Goal: Feedback & Contribution: Contribute content

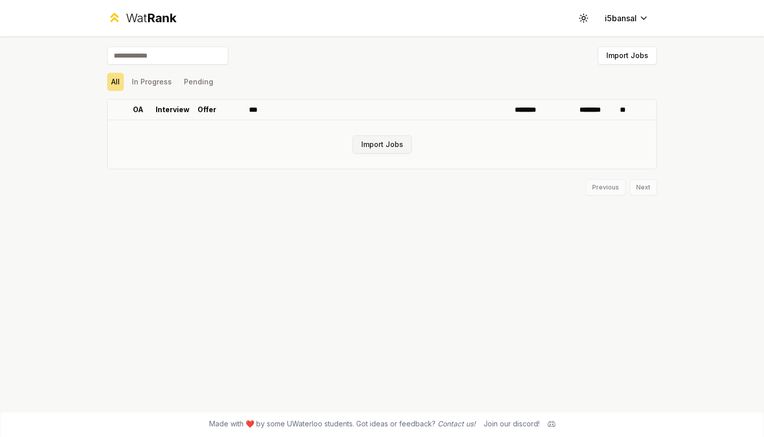
click at [375, 143] on button "Import Jobs" at bounding box center [382, 144] width 59 height 18
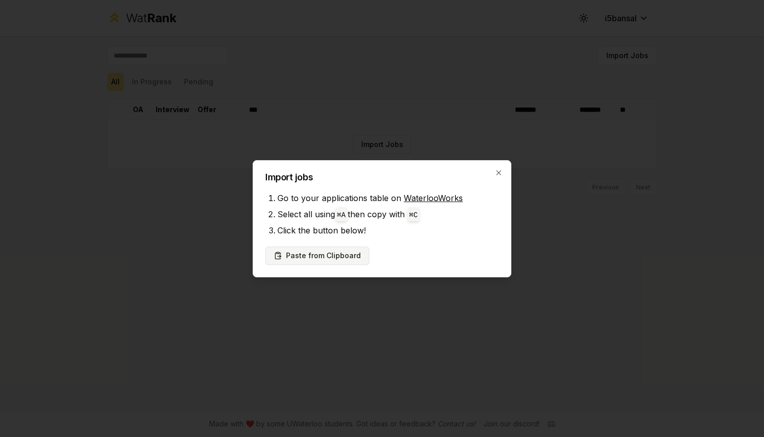
click at [349, 257] on button "Paste from Clipboard" at bounding box center [317, 256] width 104 height 18
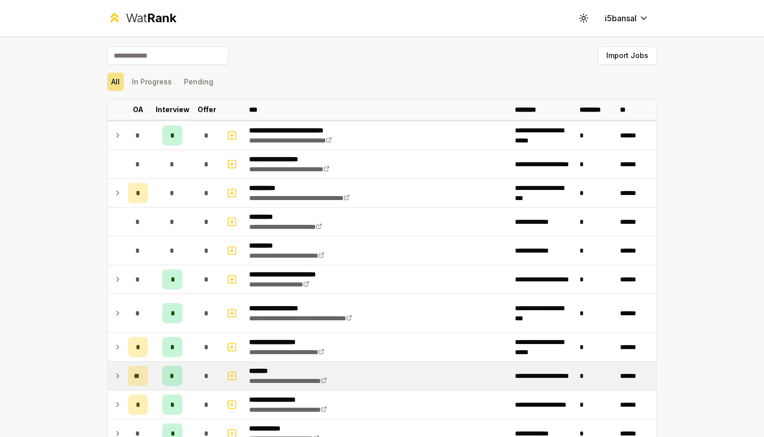
click at [116, 372] on icon at bounding box center [118, 376] width 8 height 12
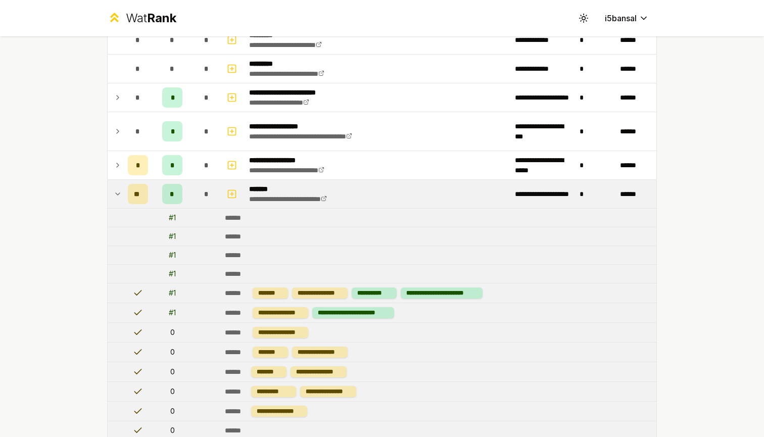
scroll to position [181, 0]
click at [118, 199] on icon at bounding box center [118, 195] width 8 height 12
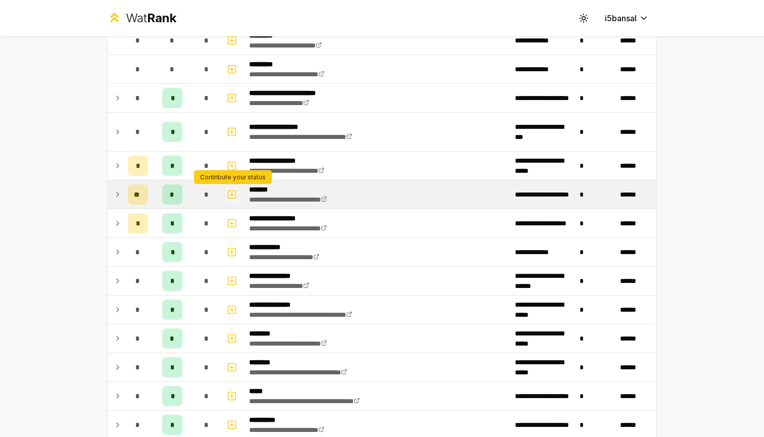
click at [232, 195] on icon "button" at bounding box center [232, 195] width 4 height 0
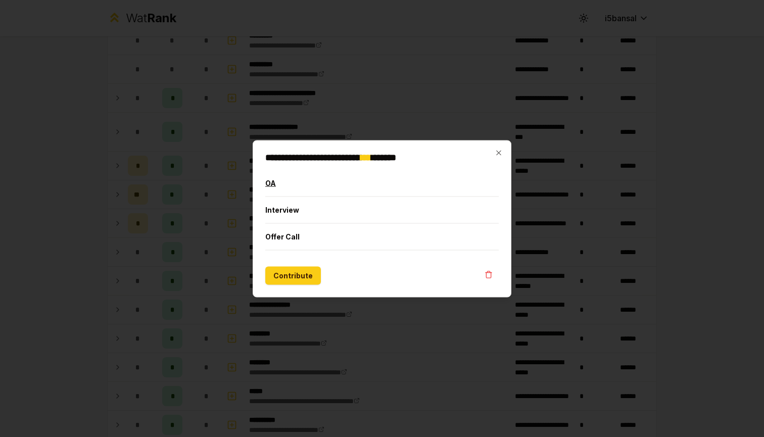
click at [272, 183] on button "OA" at bounding box center [381, 183] width 233 height 26
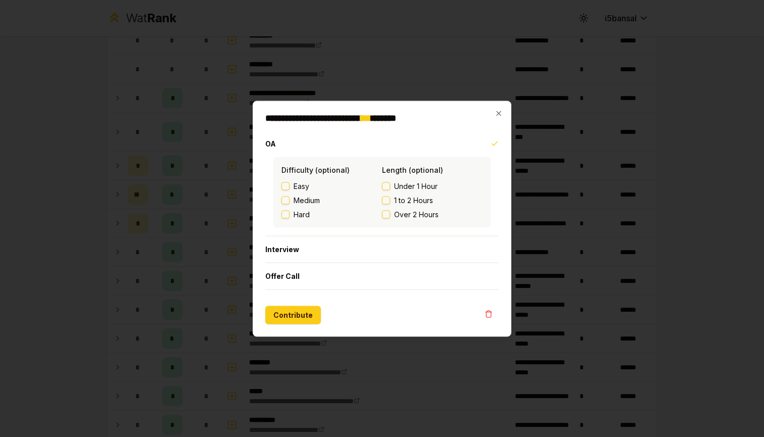
click at [295, 181] on span "Easy" at bounding box center [302, 186] width 16 height 10
click at [290, 182] on button "Easy" at bounding box center [285, 186] width 8 height 8
click at [392, 202] on label "1 to 2 Hours" at bounding box center [432, 200] width 101 height 10
click at [390, 202] on button "1 to 2 Hours" at bounding box center [386, 200] width 8 height 8
click at [293, 251] on button "Interview" at bounding box center [381, 249] width 233 height 26
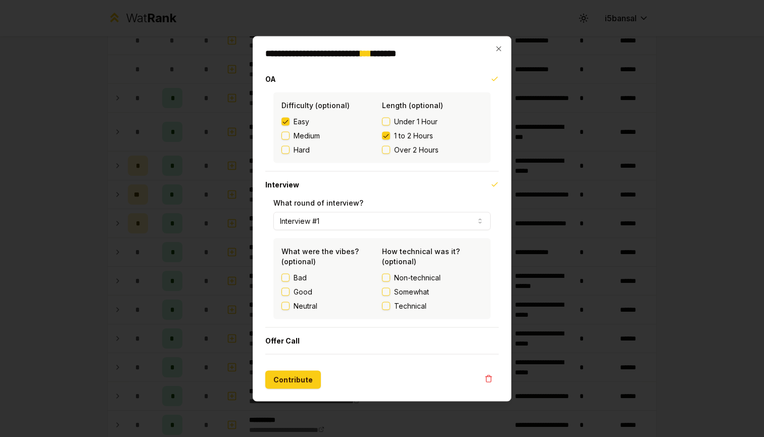
click at [303, 292] on label "Good" at bounding box center [303, 292] width 19 height 10
click at [290, 292] on button "Good" at bounding box center [285, 292] width 8 height 8
click at [388, 276] on button "Non-technical" at bounding box center [386, 277] width 8 height 8
click at [301, 383] on button "Contribute" at bounding box center [293, 379] width 56 height 18
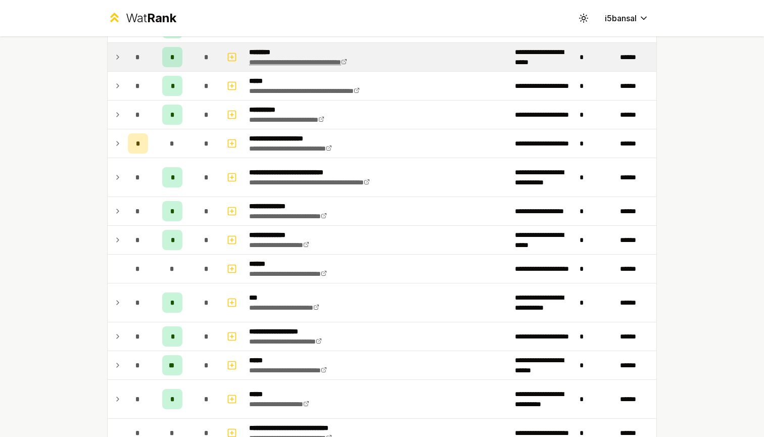
scroll to position [495, 0]
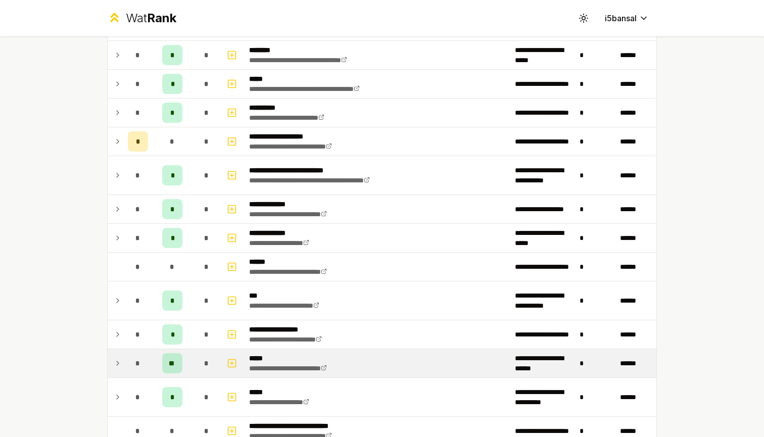
click at [120, 362] on icon at bounding box center [118, 363] width 8 height 12
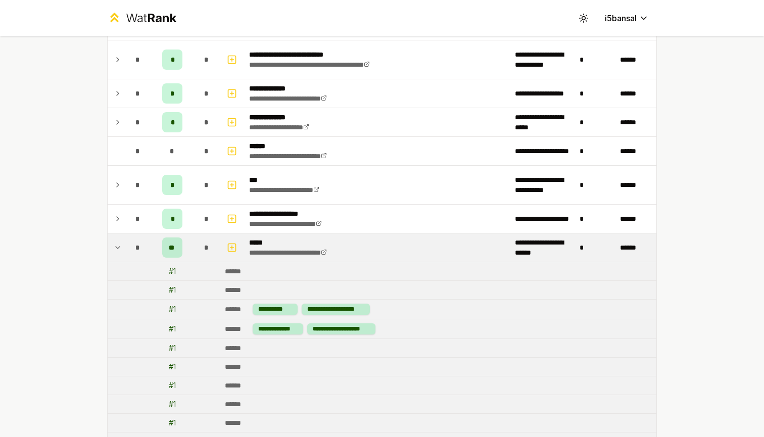
scroll to position [631, 0]
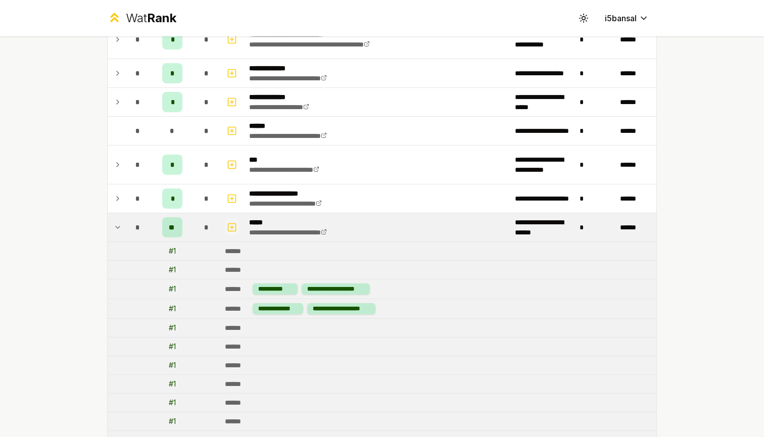
click at [227, 226] on icon "button" at bounding box center [232, 227] width 10 height 12
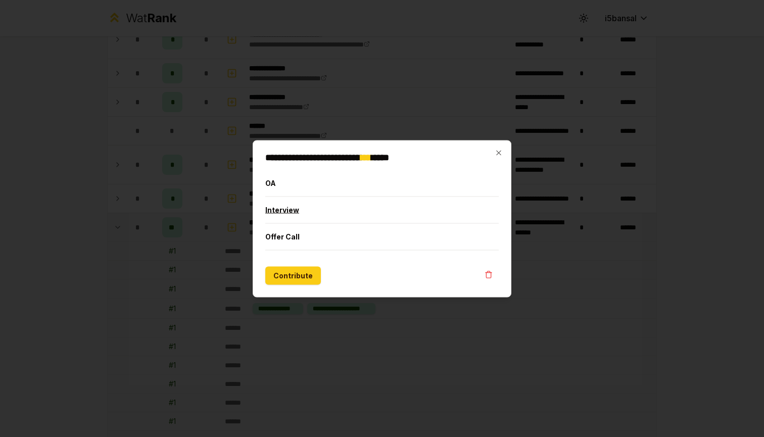
click at [277, 212] on button "Interview" at bounding box center [381, 210] width 233 height 26
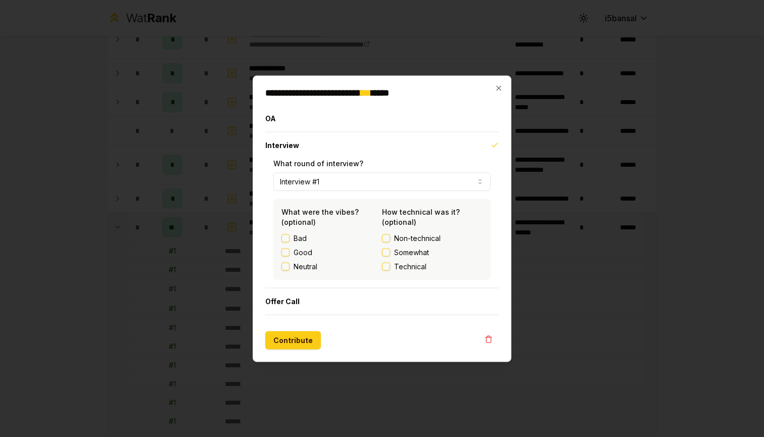
click at [499, 82] on div "**********" at bounding box center [382, 218] width 259 height 287
click at [493, 84] on div "**********" at bounding box center [382, 218] width 259 height 287
click at [497, 88] on icon "button" at bounding box center [499, 88] width 8 height 8
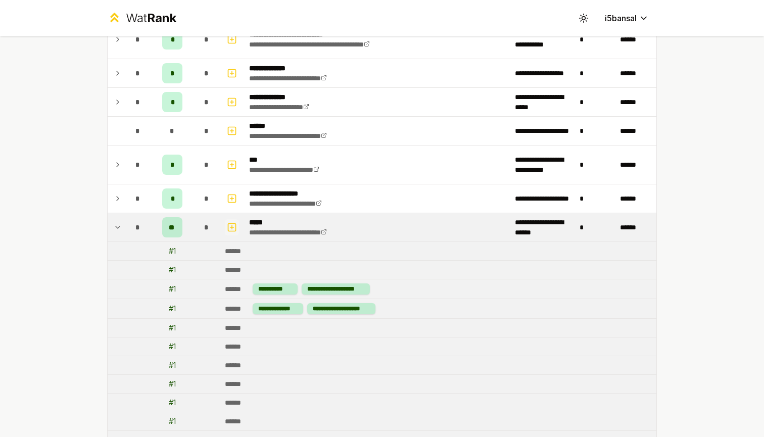
click at [226, 226] on button "button" at bounding box center [232, 227] width 14 height 16
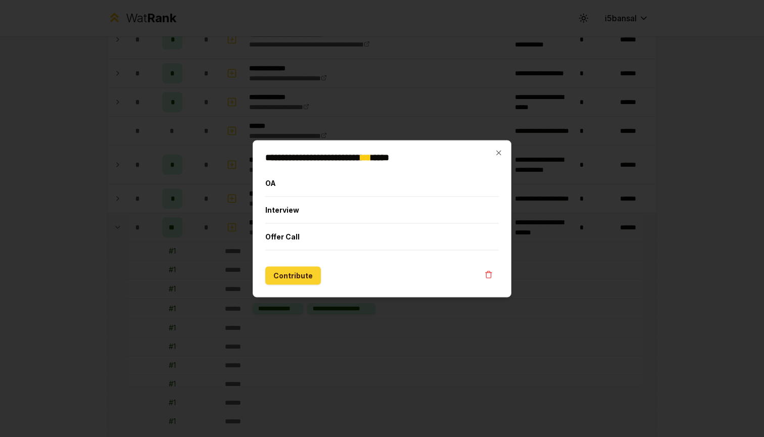
click at [309, 274] on button "Contribute" at bounding box center [293, 275] width 56 height 18
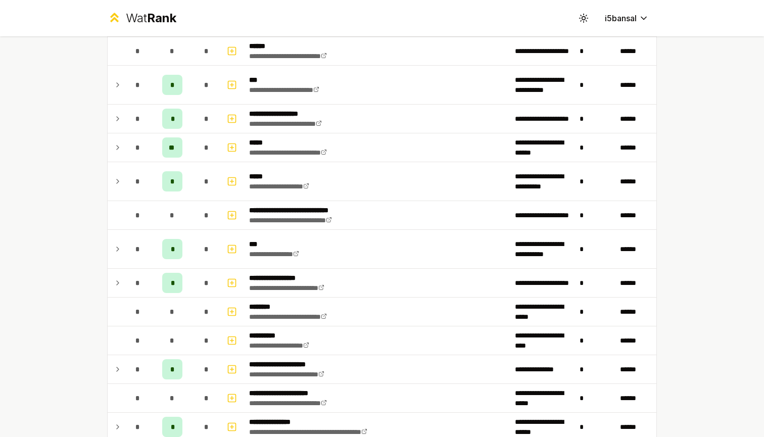
scroll to position [733, 0]
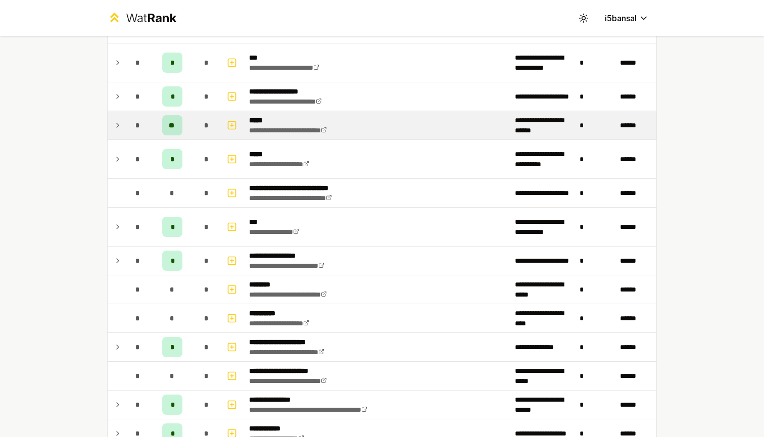
click at [116, 125] on icon at bounding box center [118, 125] width 8 height 12
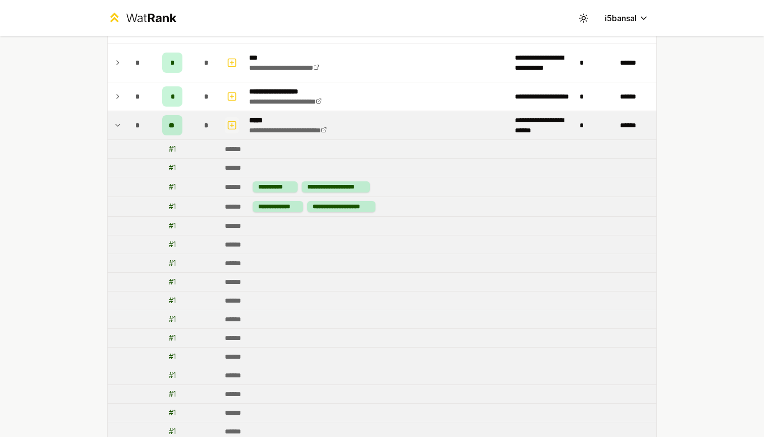
click at [235, 123] on icon "button" at bounding box center [232, 125] width 10 height 12
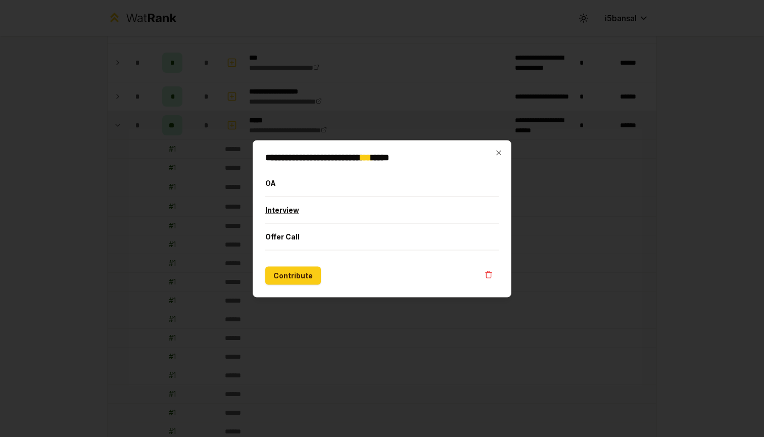
click at [293, 208] on button "Interview" at bounding box center [381, 210] width 233 height 26
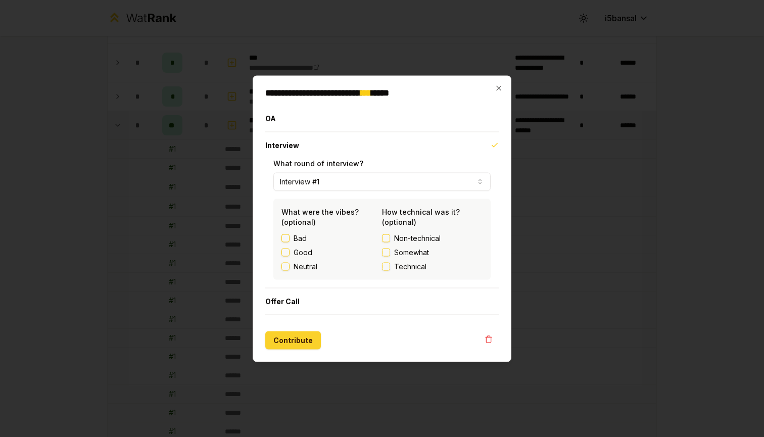
click at [287, 347] on button "Contribute" at bounding box center [293, 340] width 56 height 18
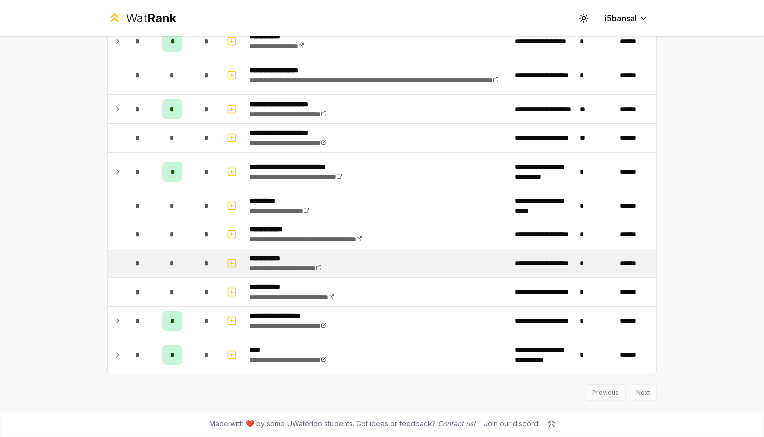
scroll to position [1125, 0]
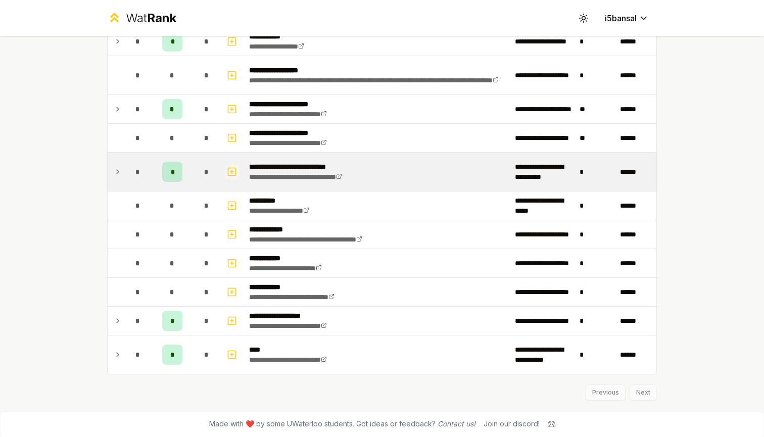
click at [230, 177] on icon "button" at bounding box center [232, 172] width 10 height 12
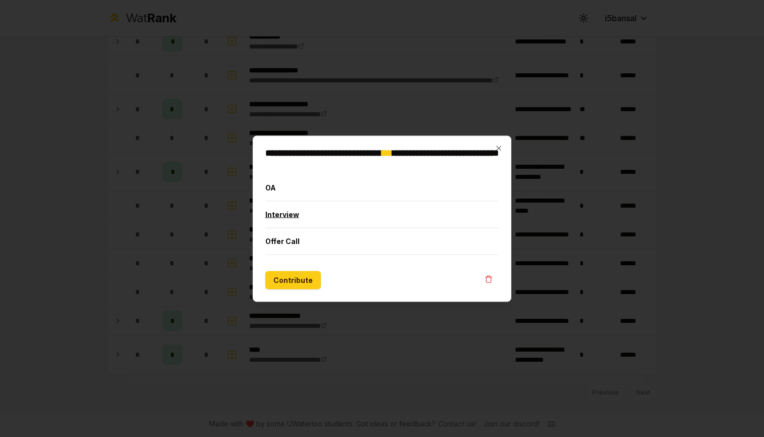
click at [280, 212] on button "Interview" at bounding box center [381, 214] width 233 height 26
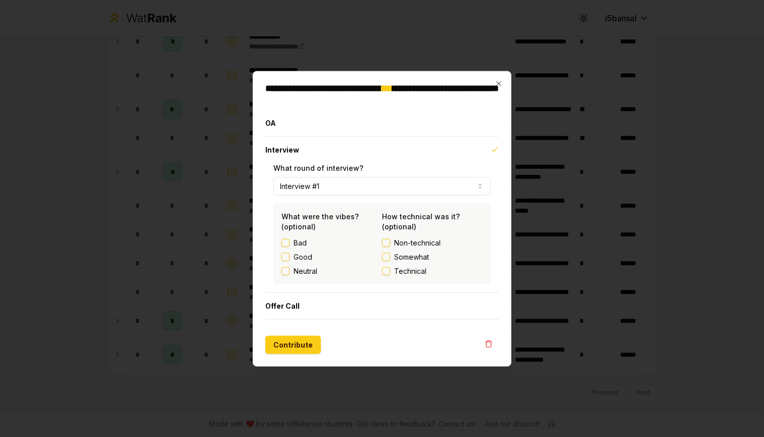
click at [301, 258] on label "Good" at bounding box center [303, 257] width 19 height 10
click at [290, 258] on button "Good" at bounding box center [285, 257] width 8 height 8
click at [386, 256] on button "Somewhat" at bounding box center [386, 257] width 8 height 8
click at [398, 272] on span "Technical" at bounding box center [410, 271] width 32 height 10
click at [390, 272] on button "Technical" at bounding box center [386, 271] width 8 height 8
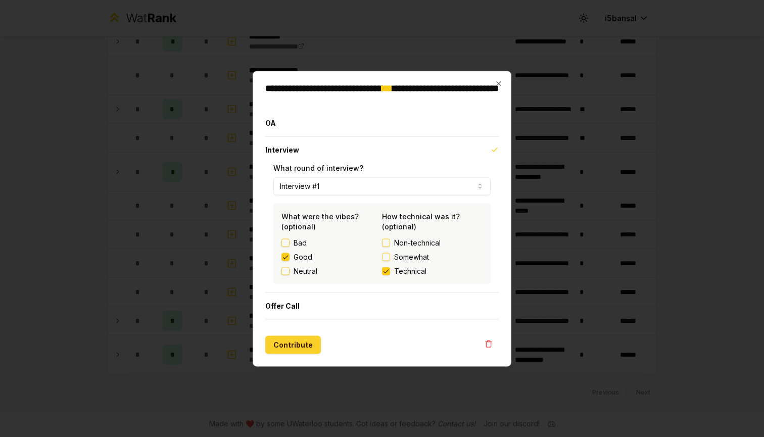
click at [285, 340] on button "Contribute" at bounding box center [293, 345] width 56 height 18
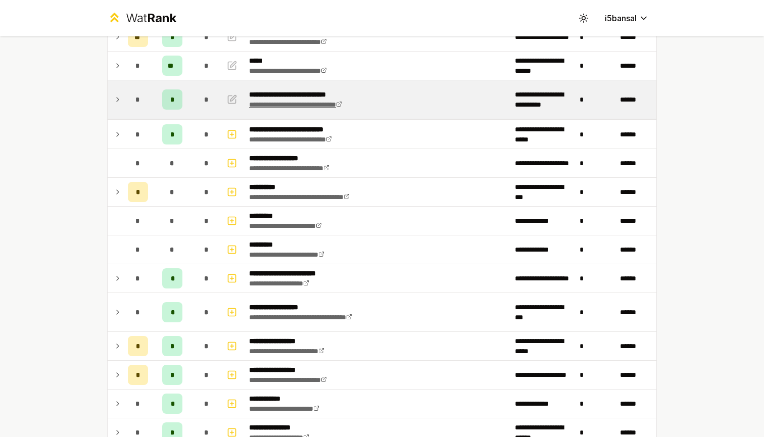
scroll to position [95, 0]
